Goal: Task Accomplishment & Management: Complete application form

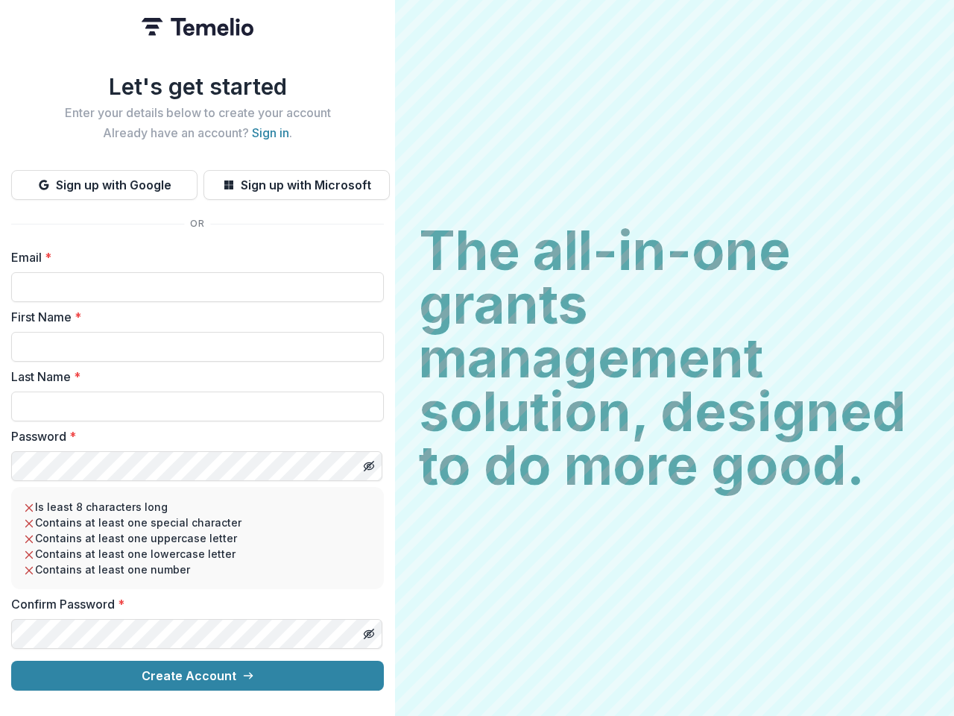
click at [477, 358] on h2 "The all-in-one grants management solution, designed to do more good." at bounding box center [675, 358] width 512 height 268
click at [104, 179] on button "Sign up with Google" at bounding box center [104, 185] width 186 height 30
click at [296, 179] on button "Sign up with Microsoft" at bounding box center [297, 185] width 186 height 30
click at [368, 462] on line "Toggle password visibility" at bounding box center [369, 466] width 9 height 9
click at [368, 629] on line "Toggle password visibility" at bounding box center [369, 633] width 9 height 9
